Goal: Navigation & Orientation: Find specific page/section

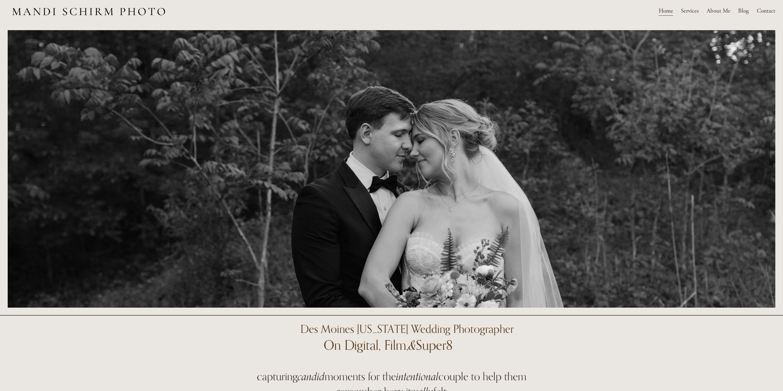
click at [0, 0] on span "Weddings" at bounding box center [0, 0] width 0 height 0
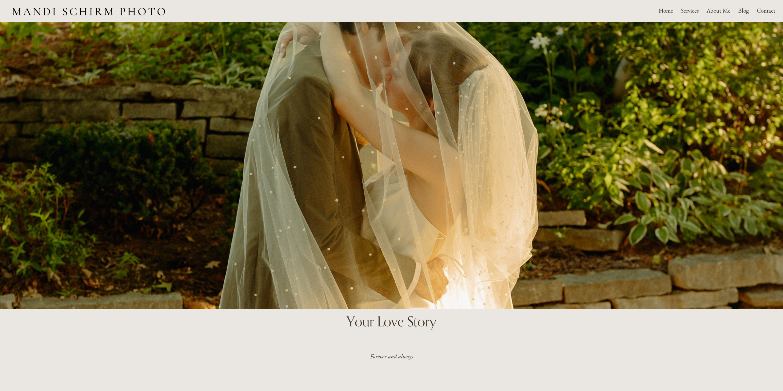
click at [714, 10] on link "About Me" at bounding box center [719, 11] width 24 height 11
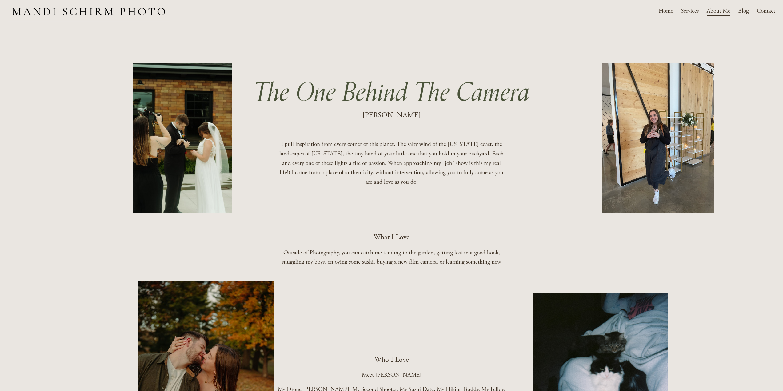
click at [667, 13] on link "Home" at bounding box center [666, 11] width 14 height 11
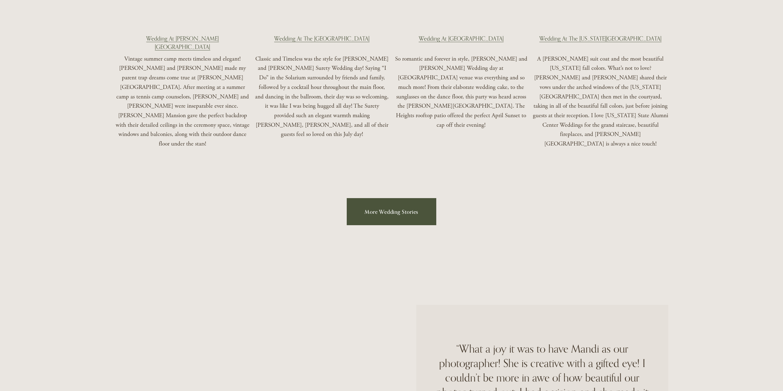
scroll to position [1508, 0]
